Goal: Navigation & Orientation: Find specific page/section

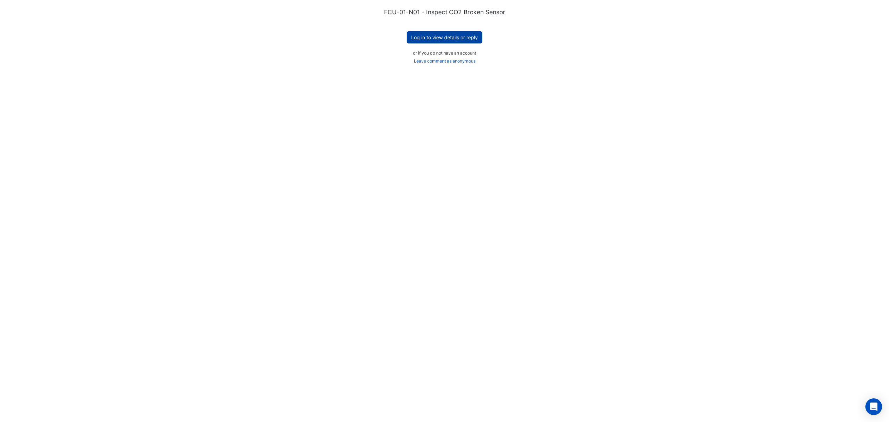
click at [450, 39] on button "Log in to view details or reply" at bounding box center [445, 37] width 76 height 12
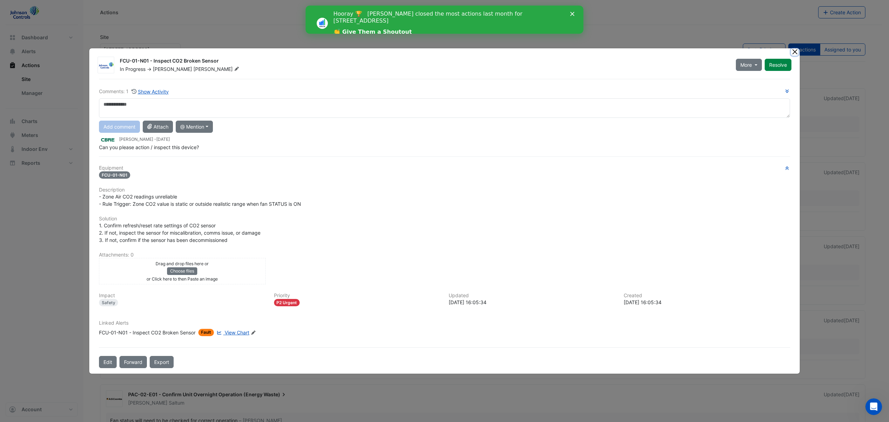
click at [795, 54] on button "Close" at bounding box center [794, 51] width 7 height 7
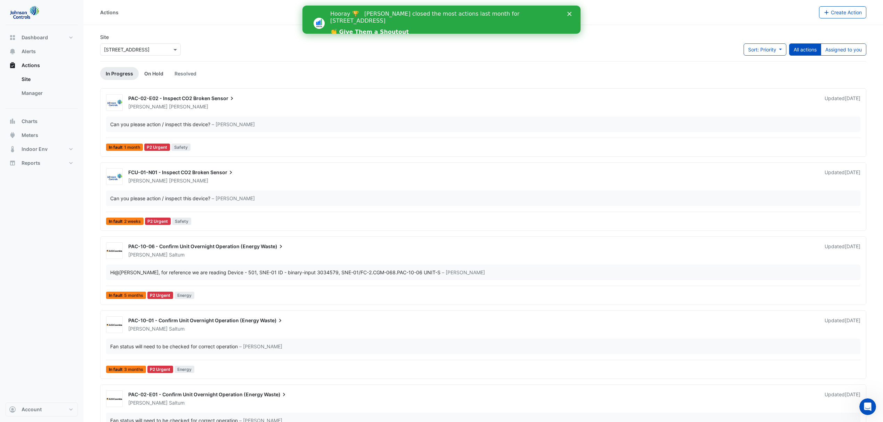
click at [153, 72] on link "On Hold" at bounding box center [154, 73] width 30 height 13
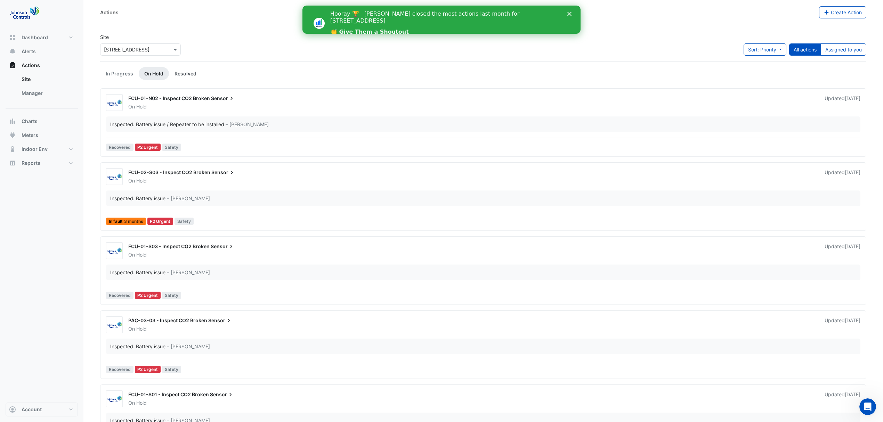
click at [183, 72] on link "Resolved" at bounding box center [185, 73] width 33 height 13
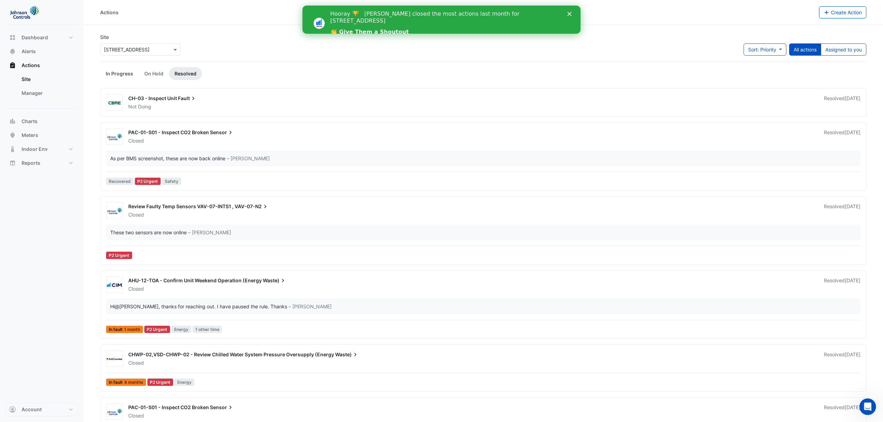
click at [120, 75] on link "In Progress" at bounding box center [119, 73] width 39 height 13
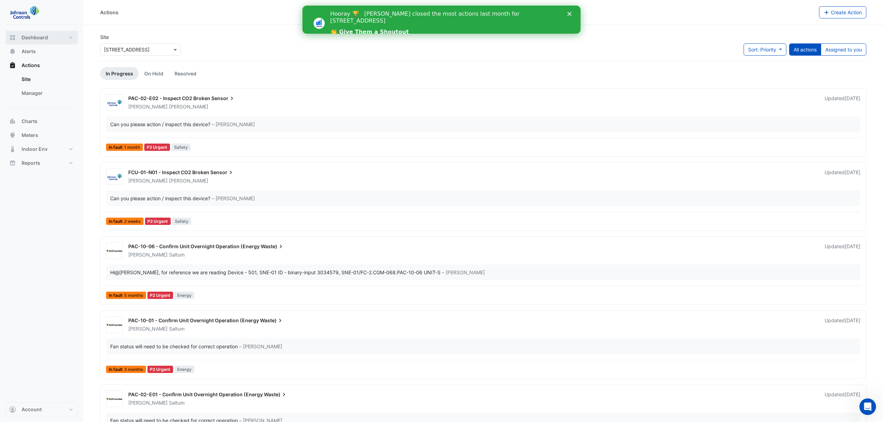
click at [46, 39] on span "Dashboard" at bounding box center [35, 37] width 26 height 7
